Goal: Find specific page/section

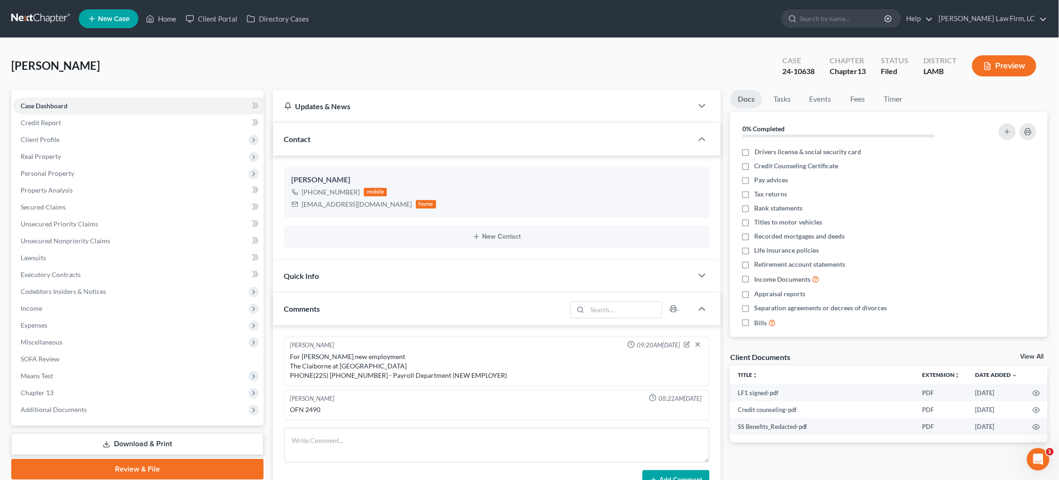
click at [51, 19] on link at bounding box center [41, 18] width 60 height 17
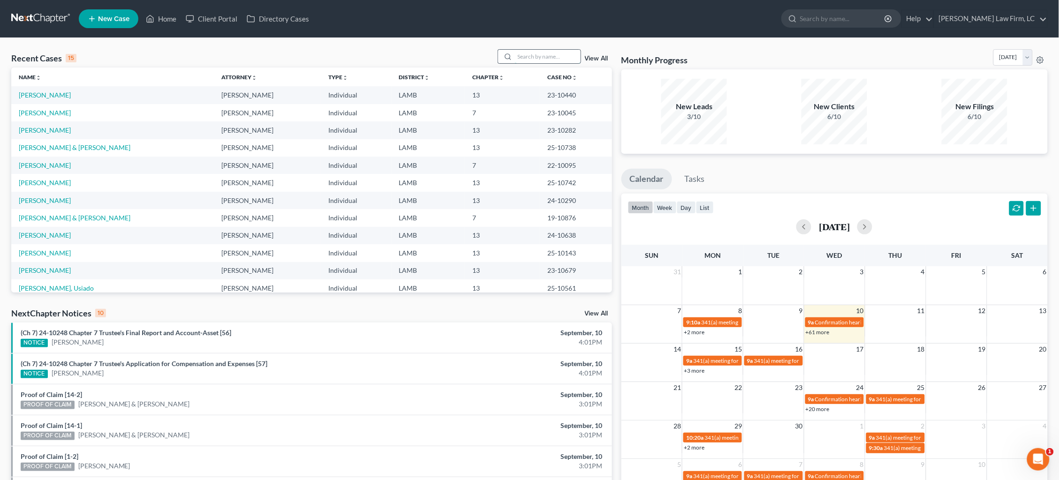
drag, startPoint x: 552, startPoint y: 54, endPoint x: 558, endPoint y: 57, distance: 7.3
click at [552, 54] on input "search" at bounding box center [548, 57] width 66 height 14
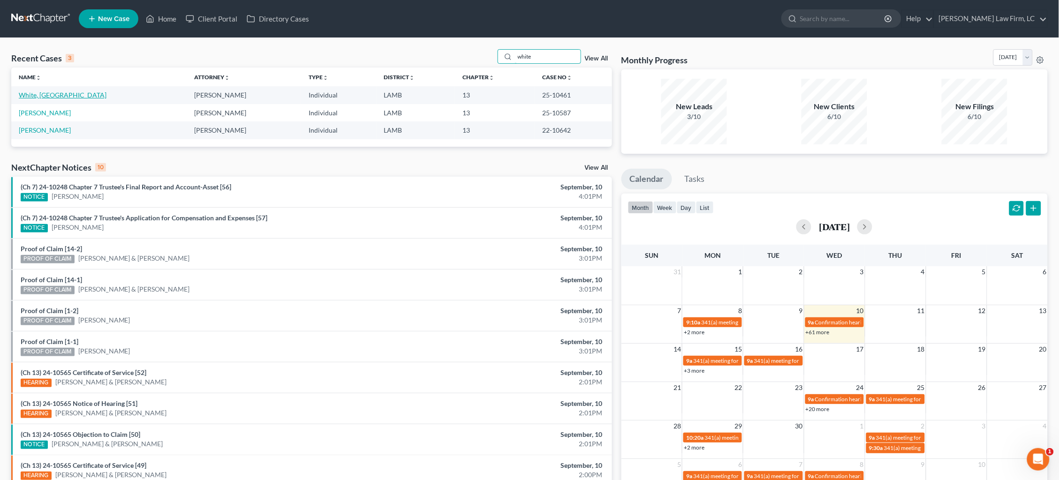
type input "white"
click at [34, 98] on link "White, Iriael" at bounding box center [63, 95] width 88 height 8
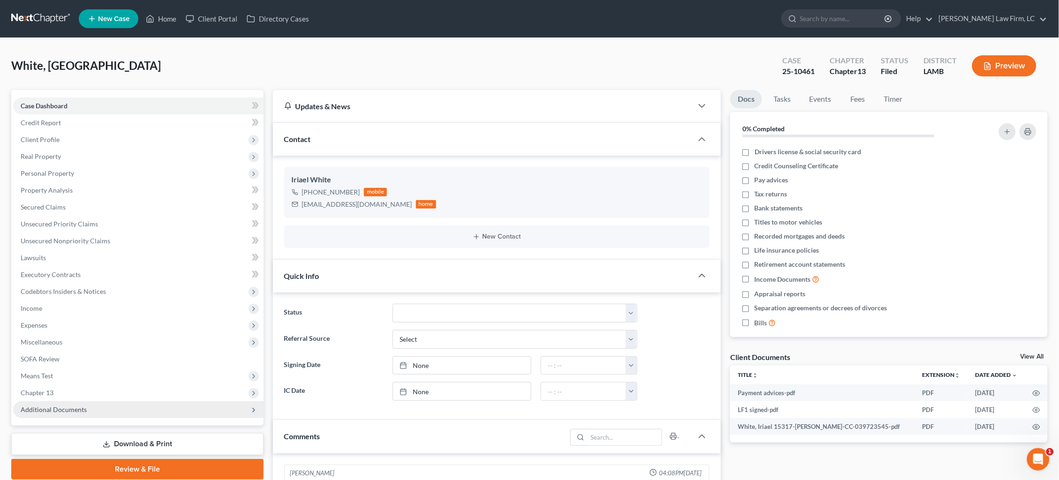
click at [77, 406] on span "Additional Documents" at bounding box center [54, 410] width 66 height 8
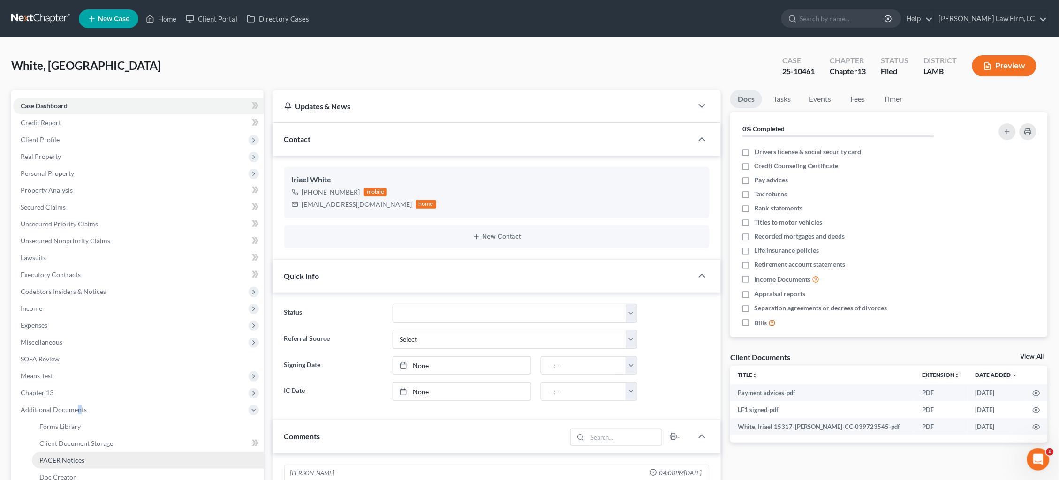
click at [83, 452] on link "PACER Notices" at bounding box center [148, 460] width 232 height 17
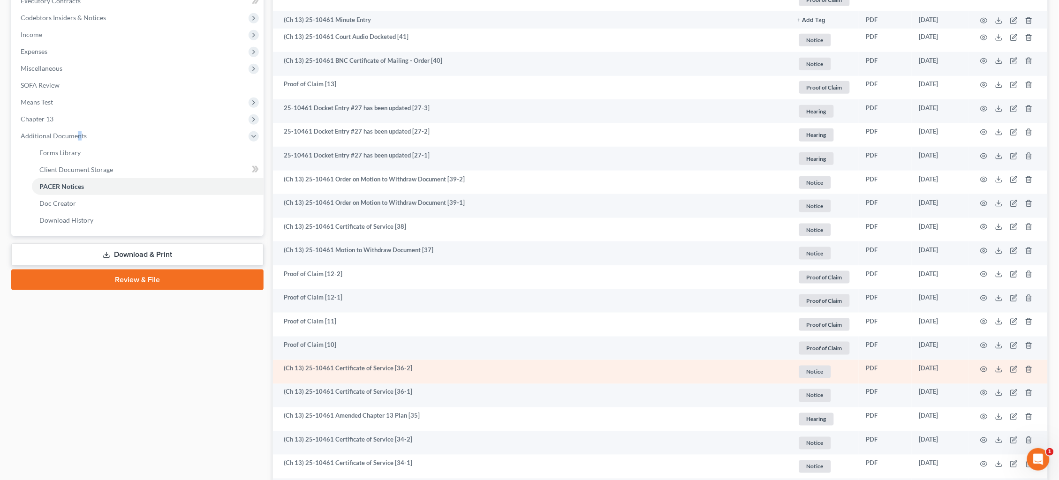
scroll to position [282, 0]
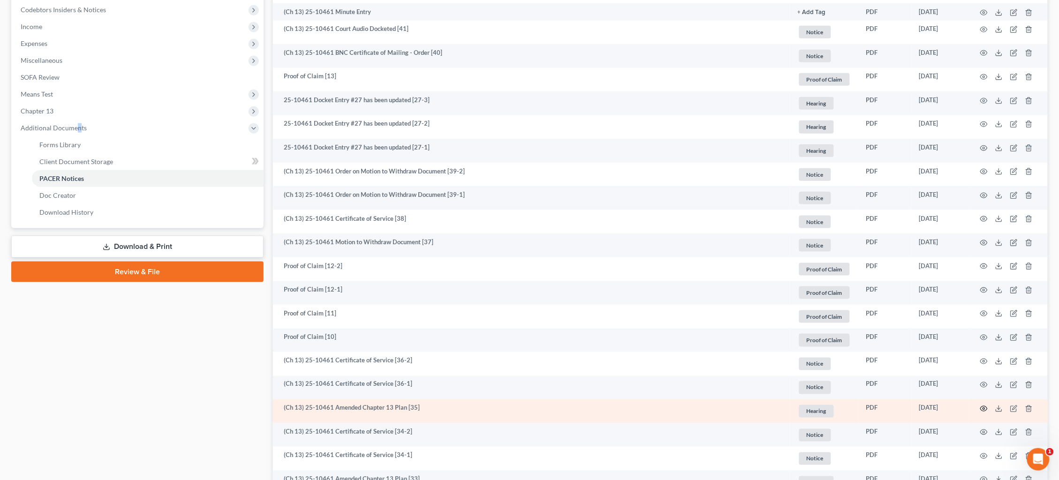
click at [984, 405] on icon "button" at bounding box center [984, 409] width 8 height 8
